Goal: Navigation & Orientation: Find specific page/section

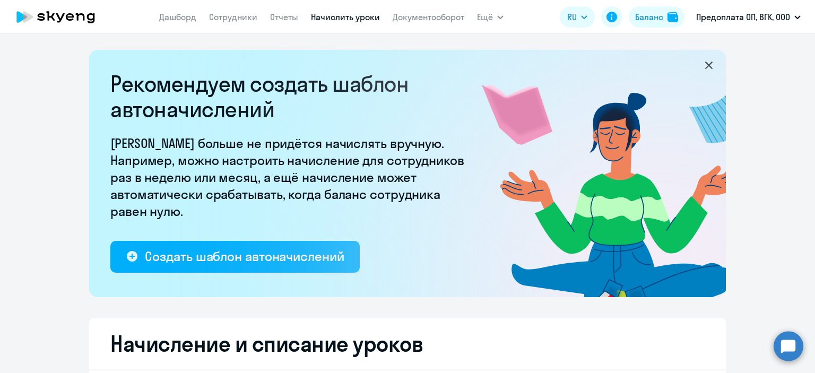
select select "10"
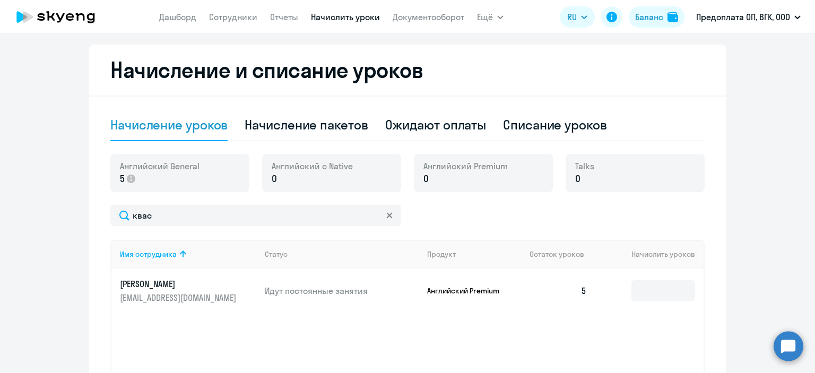
click at [62, 16] on icon at bounding box center [60, 17] width 8 height 9
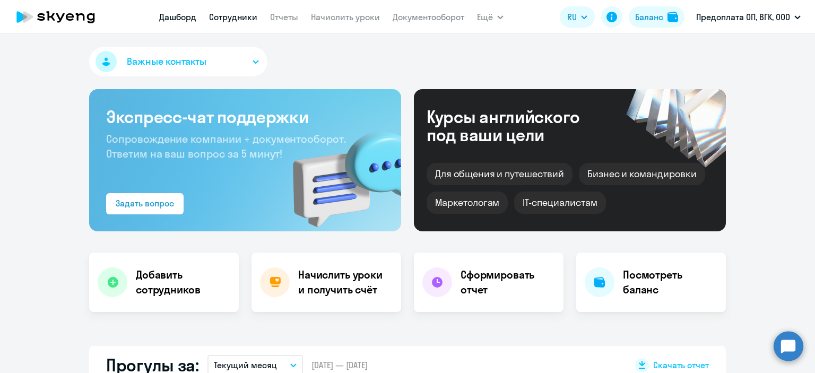
click at [234, 22] on link "Сотрудники" at bounding box center [233, 17] width 48 height 11
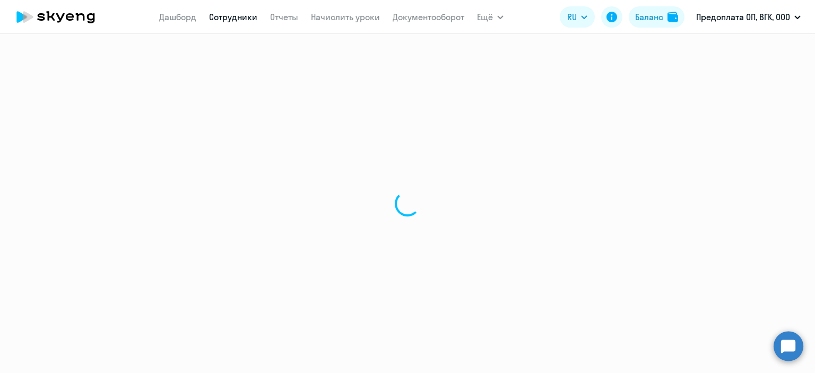
select select "30"
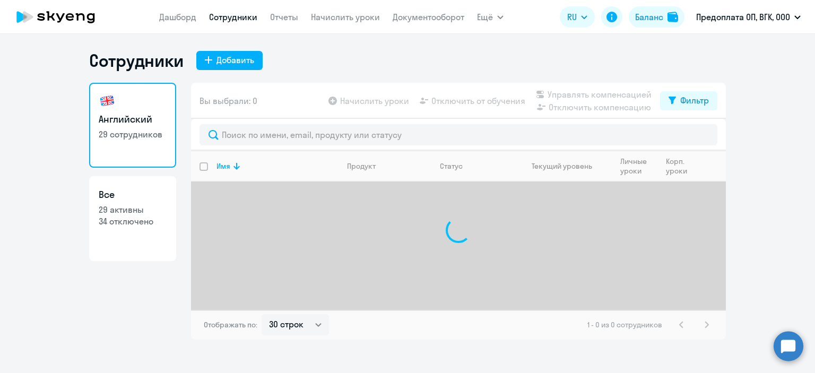
click at [73, 12] on icon at bounding box center [55, 17] width 93 height 27
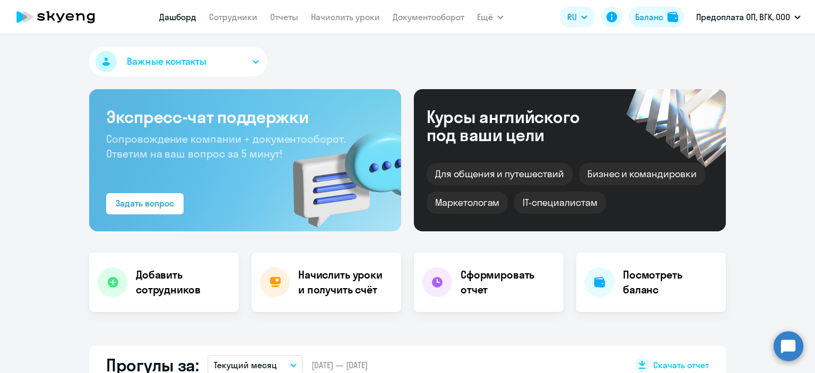
select select "30"
